Goal: Information Seeking & Learning: Learn about a topic

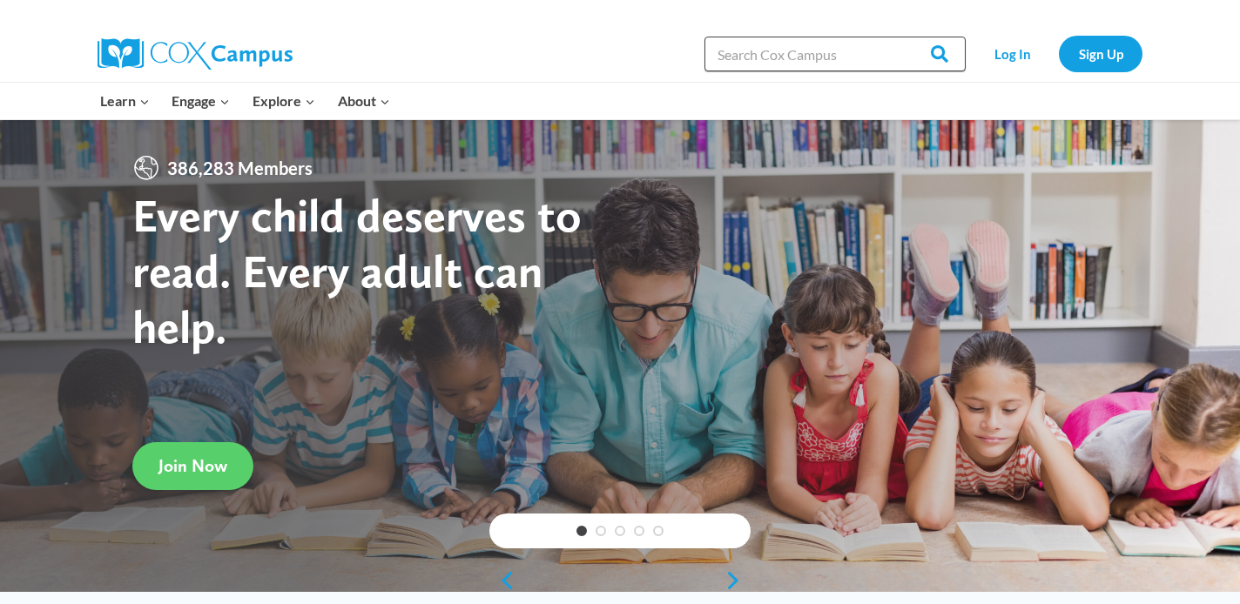
click at [785, 52] on input "Search in [URL][DOMAIN_NAME]" at bounding box center [835, 54] width 261 height 35
click at [1004, 55] on link "Log In" at bounding box center [1013, 54] width 76 height 36
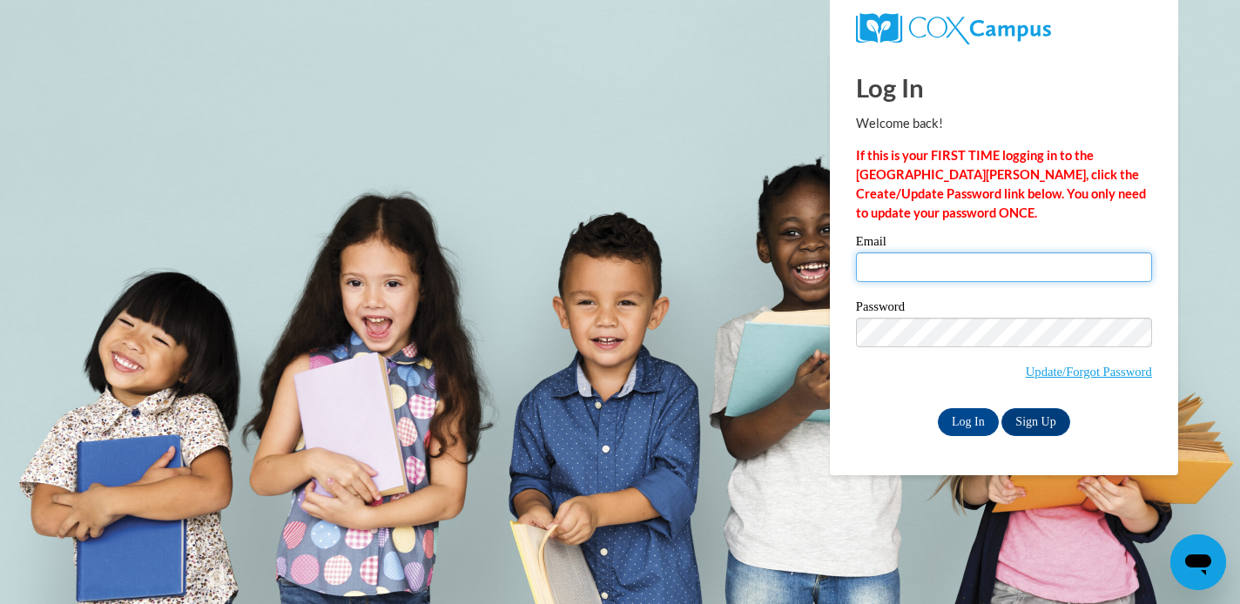
type input "johnstonek47@gmail.com"
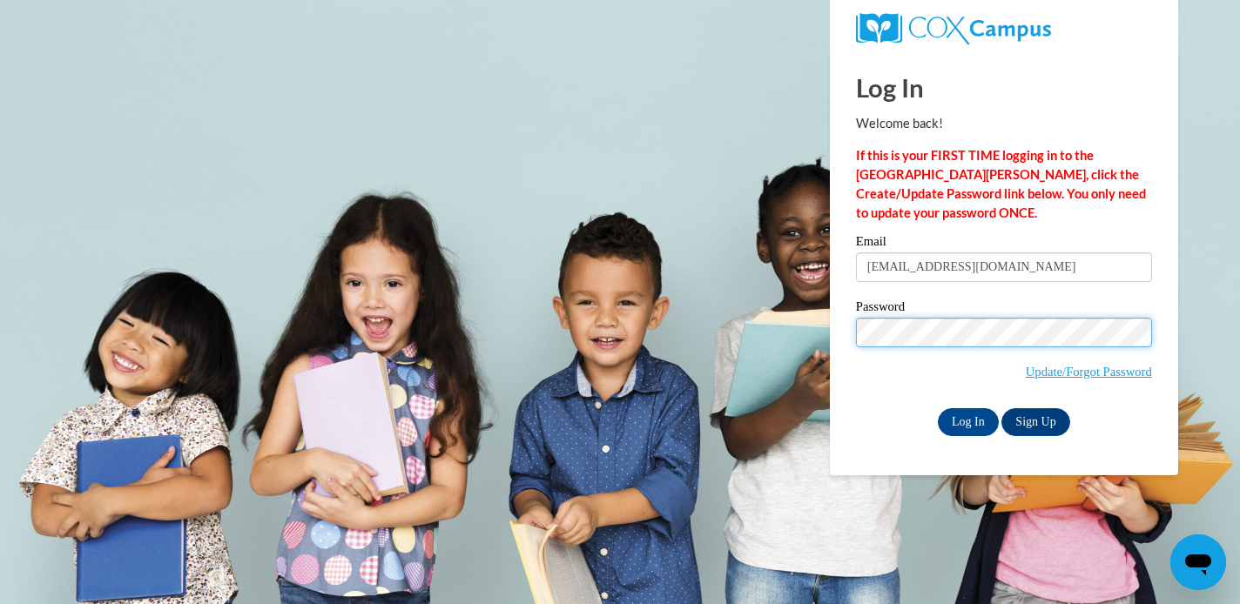
click at [967, 419] on input "Log In" at bounding box center [968, 422] width 61 height 28
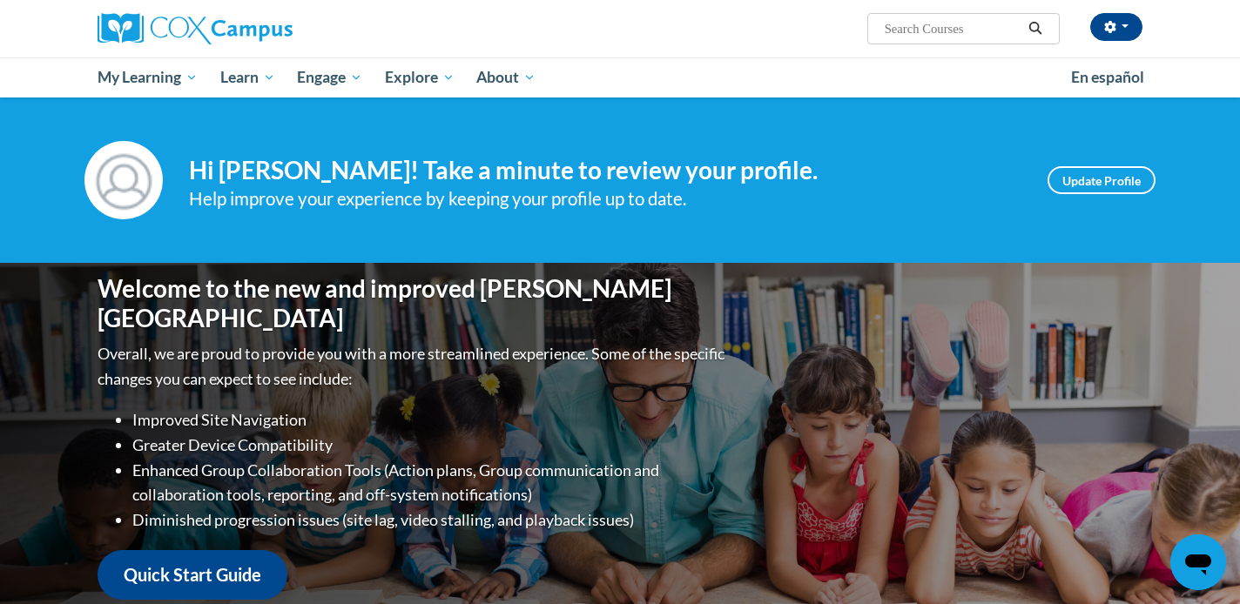
click at [977, 30] on input "Search..." at bounding box center [952, 28] width 139 height 21
type input "sensemaking"
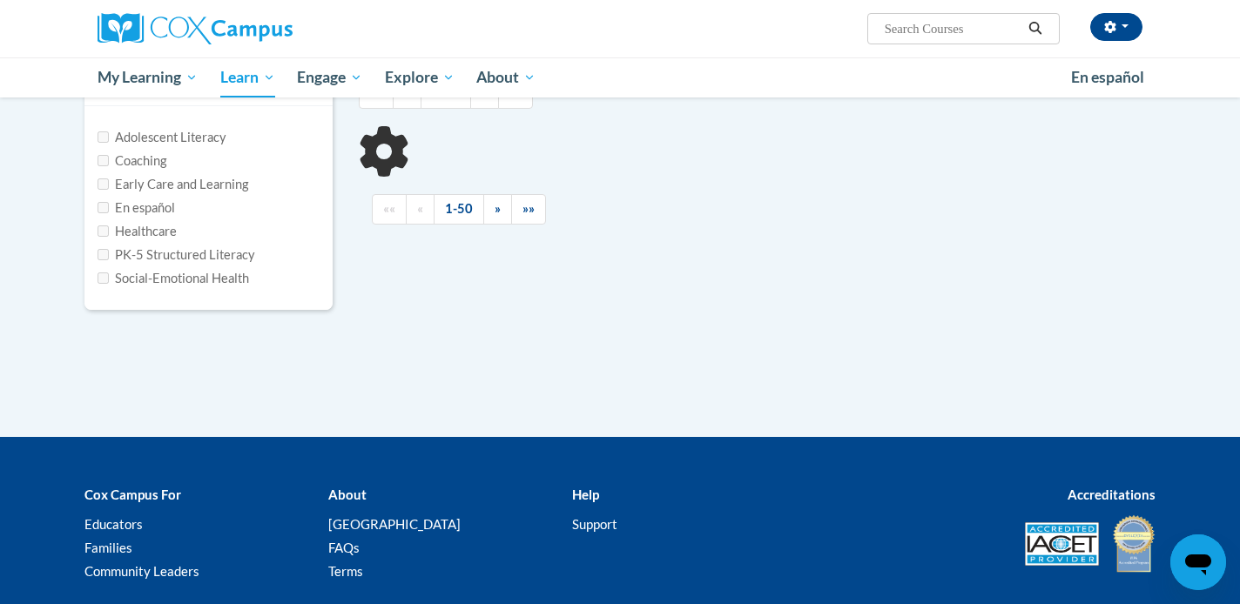
scroll to position [206, 0]
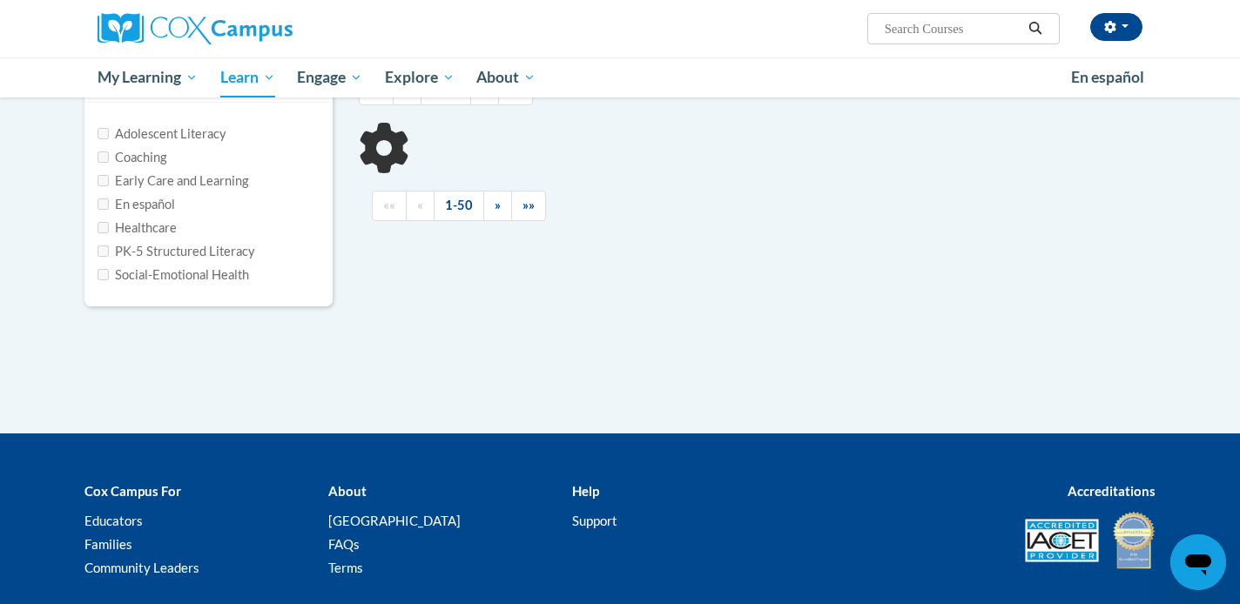
type input "sensemaking"
